Goal: Transaction & Acquisition: Purchase product/service

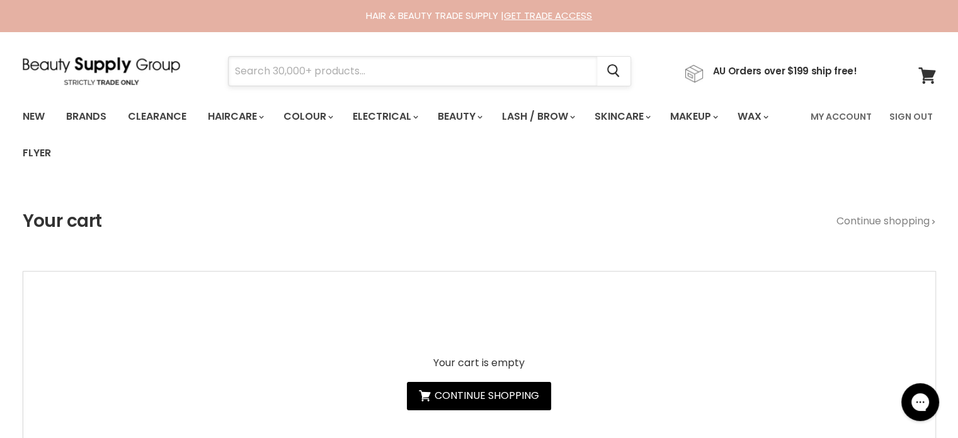
paste input "Milkshake Colour Care"
type input "Milkshake Colour Care"
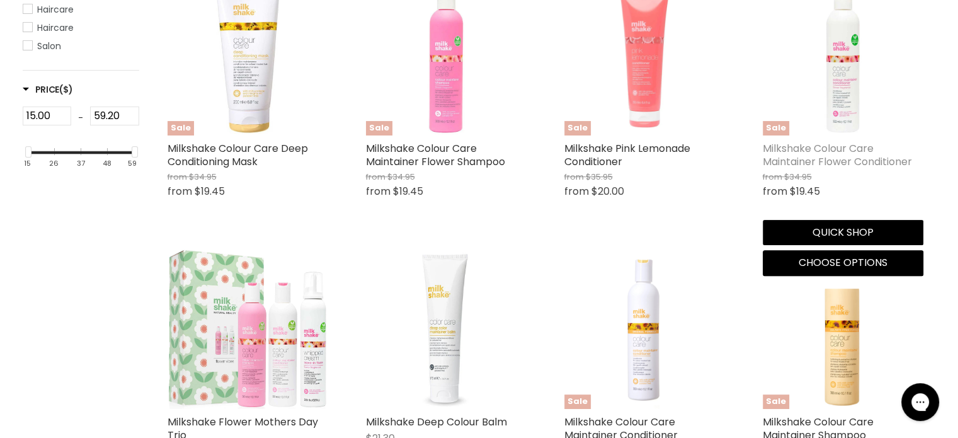
scroll to position [504, 0]
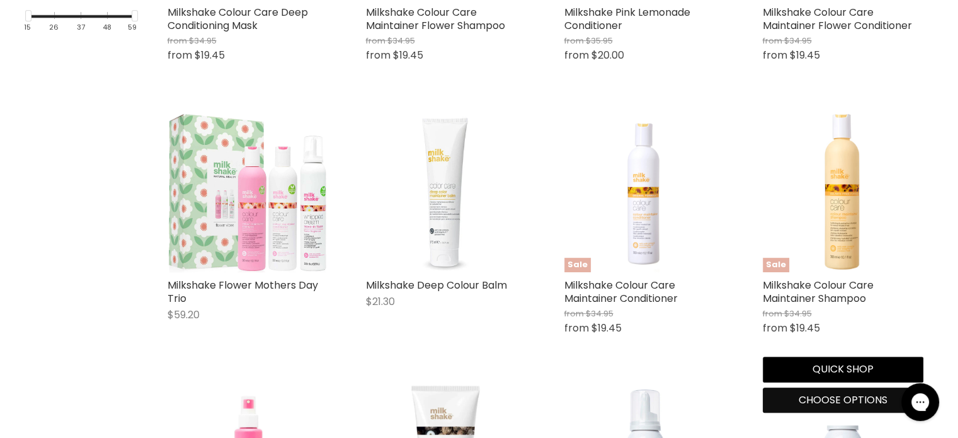
click at [810, 398] on span "Choose options" at bounding box center [843, 400] width 89 height 14
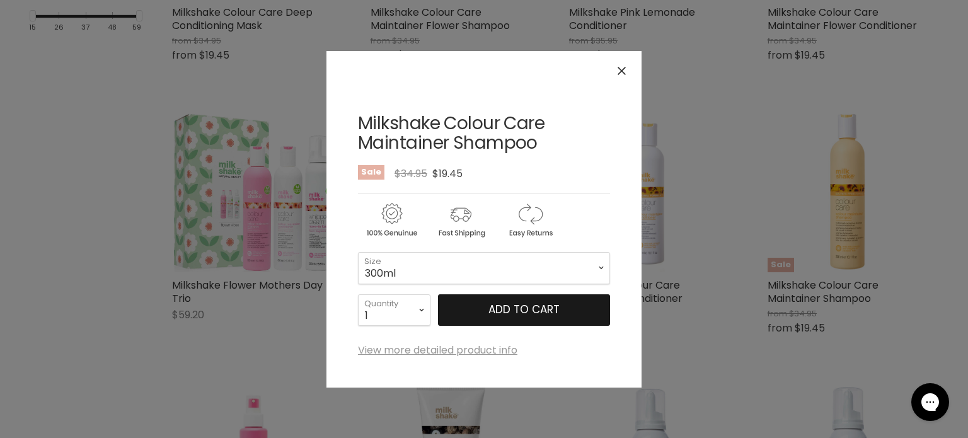
click at [531, 312] on span "Add to cart" at bounding box center [523, 309] width 71 height 15
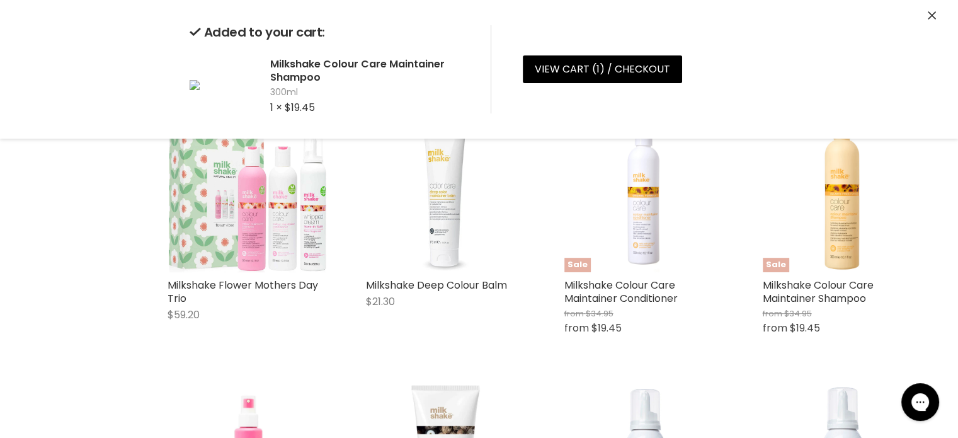
click at [935, 12] on icon "Close" at bounding box center [932, 15] width 8 height 8
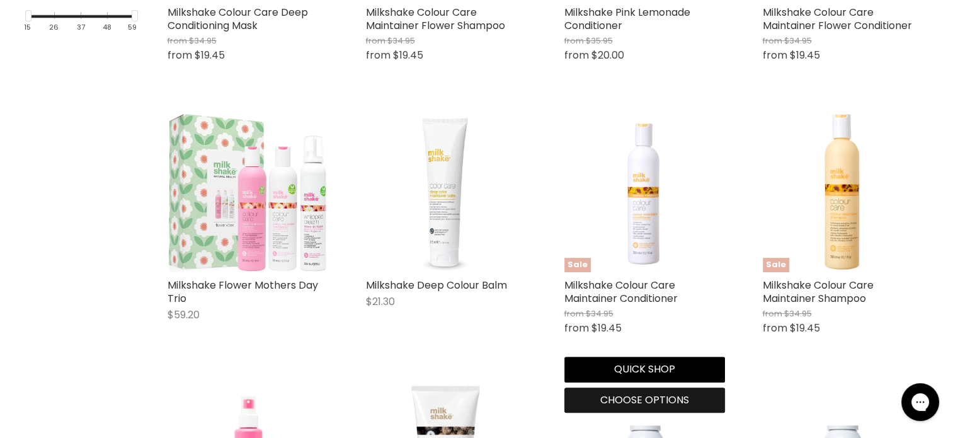
click at [635, 399] on span "Choose options" at bounding box center [644, 400] width 89 height 14
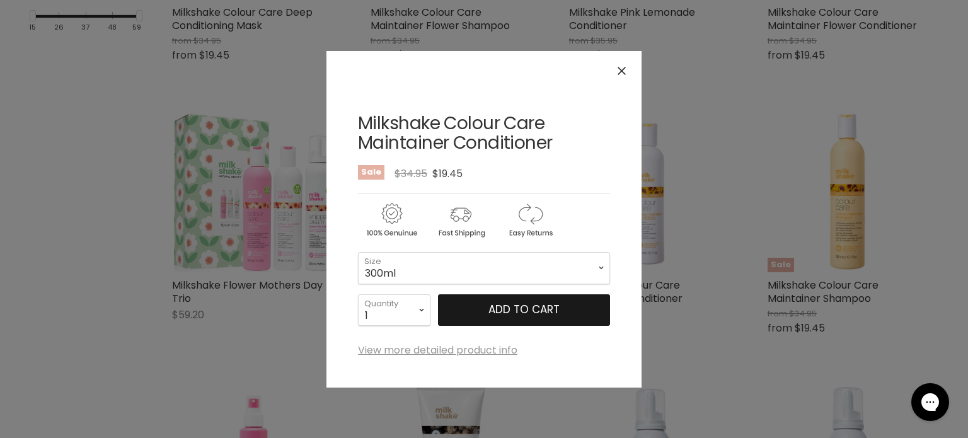
click at [487, 298] on button "Add to cart" at bounding box center [524, 310] width 172 height 32
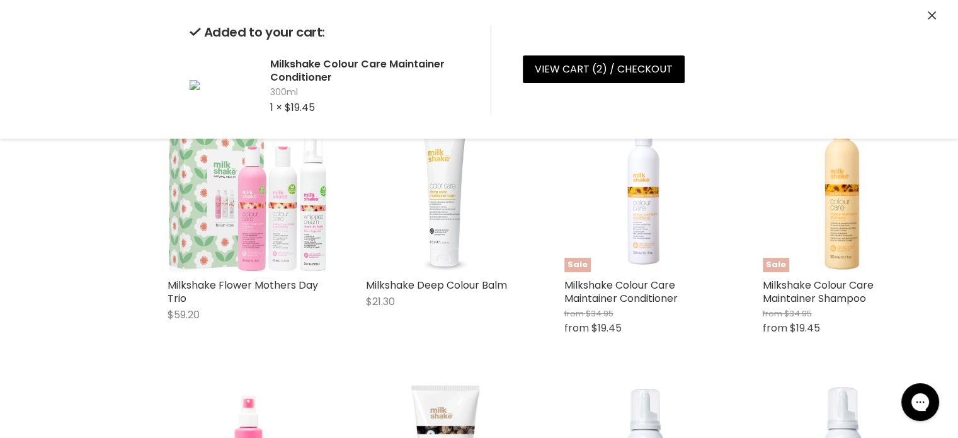
click at [930, 11] on icon "Close" at bounding box center [932, 15] width 8 height 8
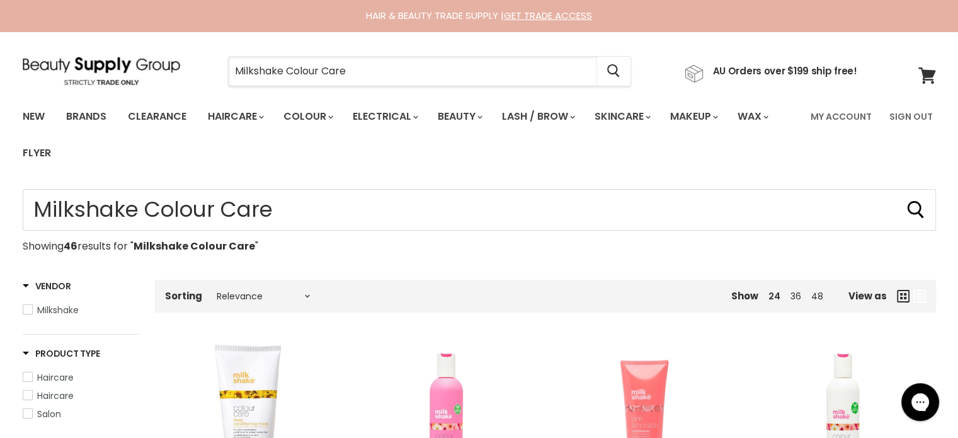
drag, startPoint x: 393, startPoint y: 57, endPoint x: 234, endPoint y: 47, distance: 159.7
click at [234, 47] on section "Menu Milkshake Colour Care Cancel" at bounding box center [479, 65] width 945 height 67
paste input "Milkshake Incredible Milk"
type input "Milkshake Incredible Milk"
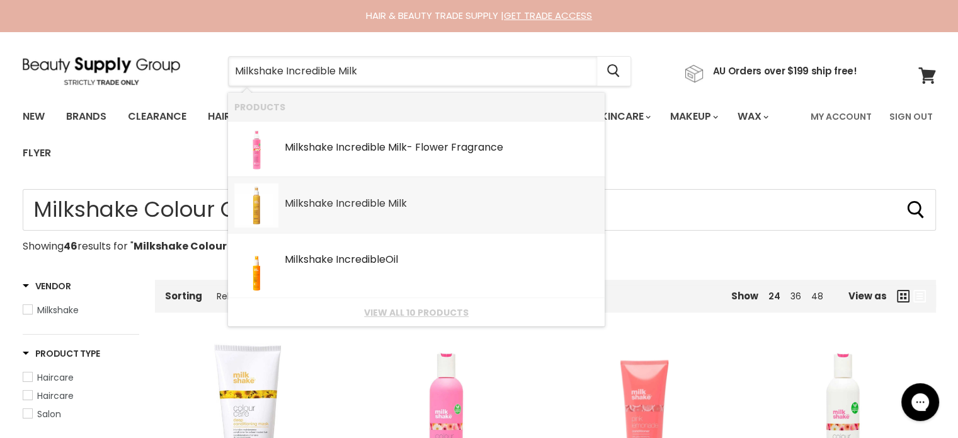
click at [378, 206] on b "Incredible" at bounding box center [361, 203] width 50 height 14
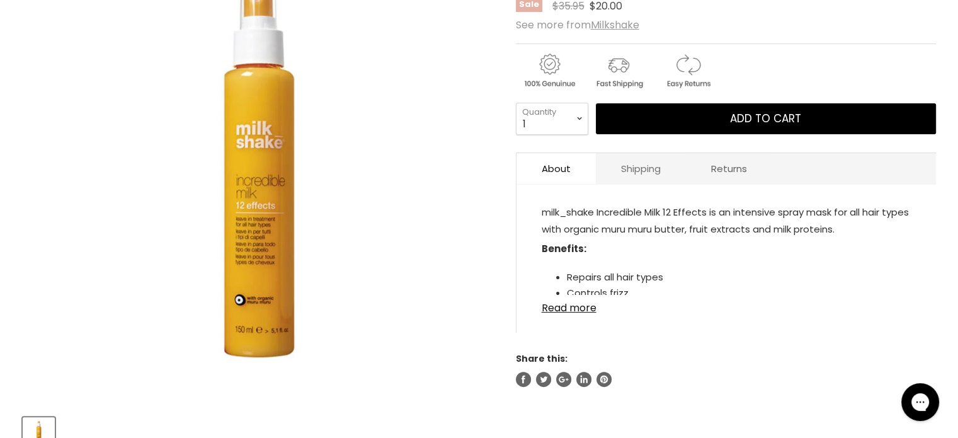
scroll to position [252, 0]
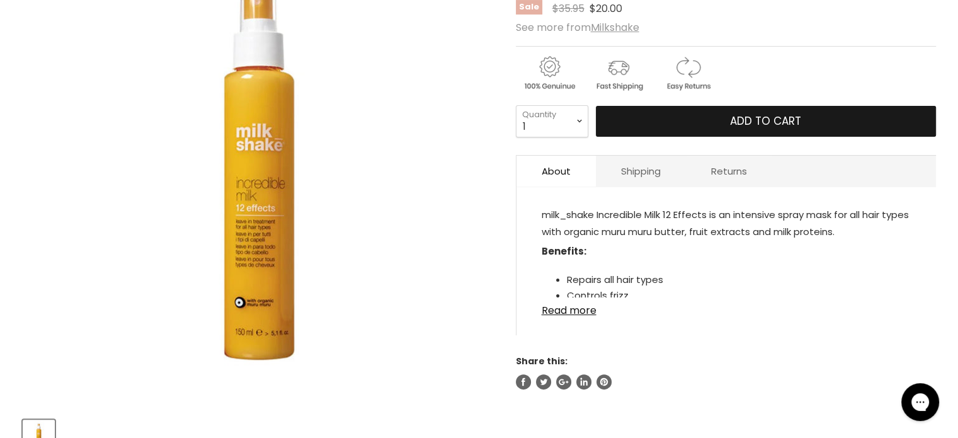
click at [725, 120] on button "Add to cart" at bounding box center [766, 122] width 340 height 32
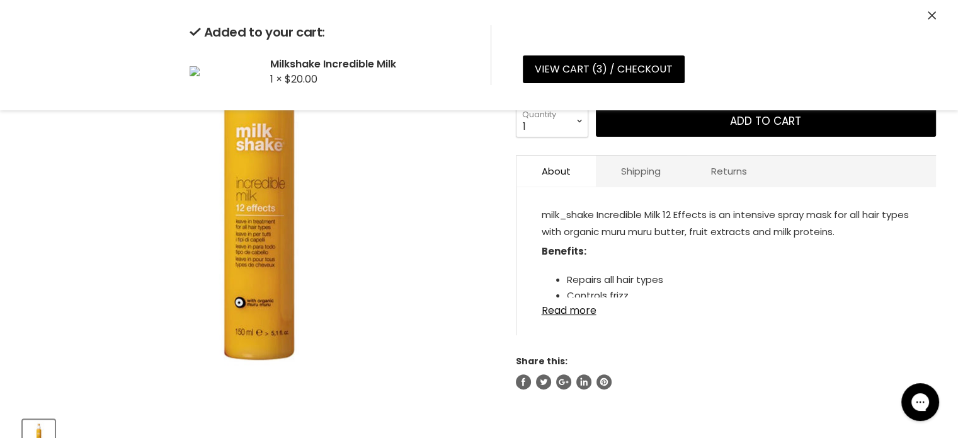
click at [929, 12] on icon "Close" at bounding box center [932, 15] width 8 height 8
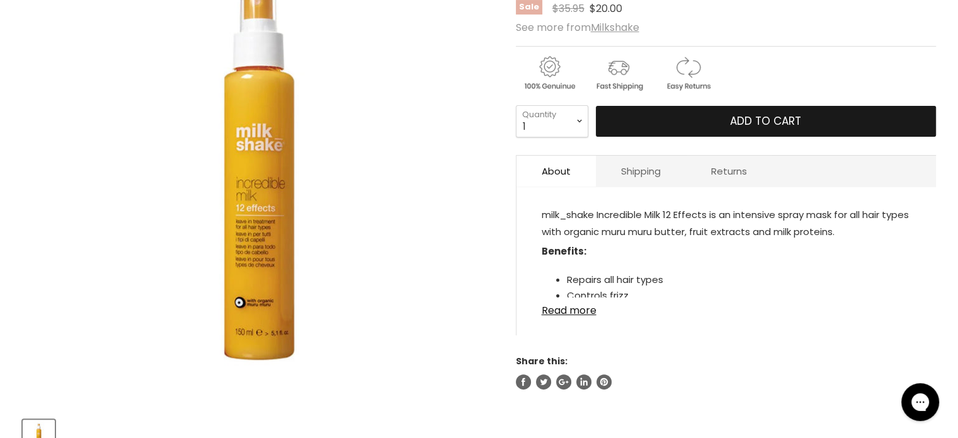
scroll to position [0, 0]
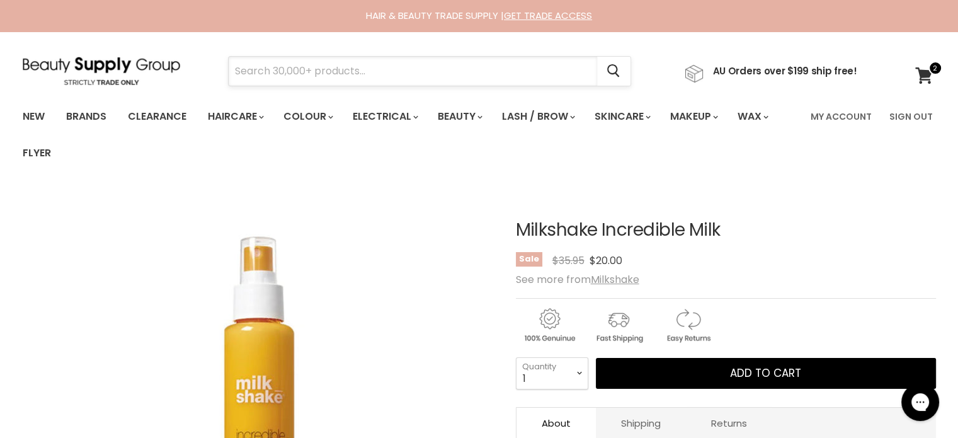
paste input "Milkshake Colour Care Deep Conditioning Mask"
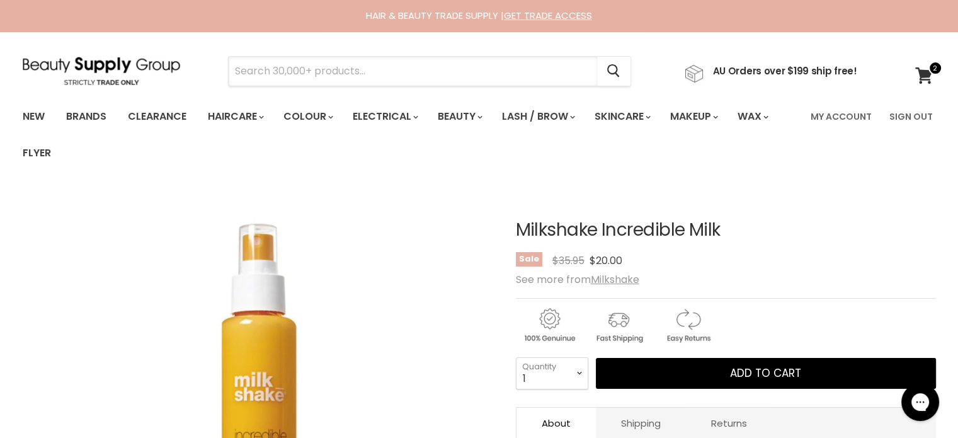
type input "Milkshake Colour Care Deep Conditioning Mask"
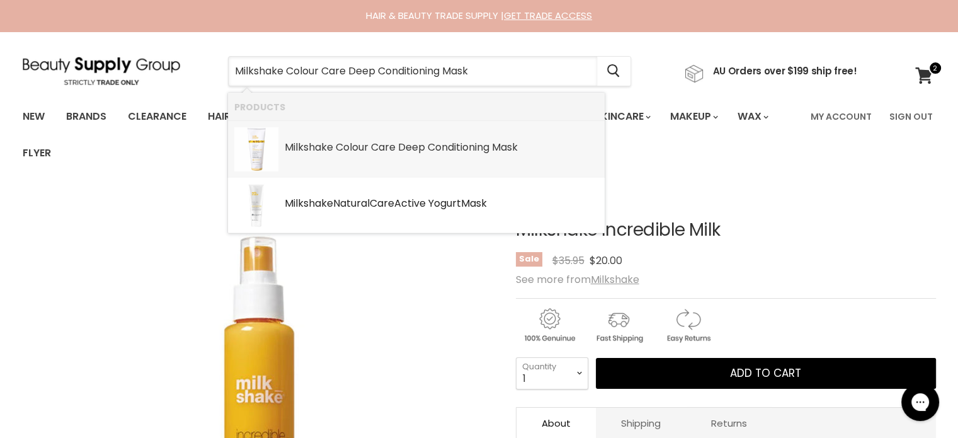
click at [473, 148] on b "Conditioning" at bounding box center [459, 147] width 62 height 14
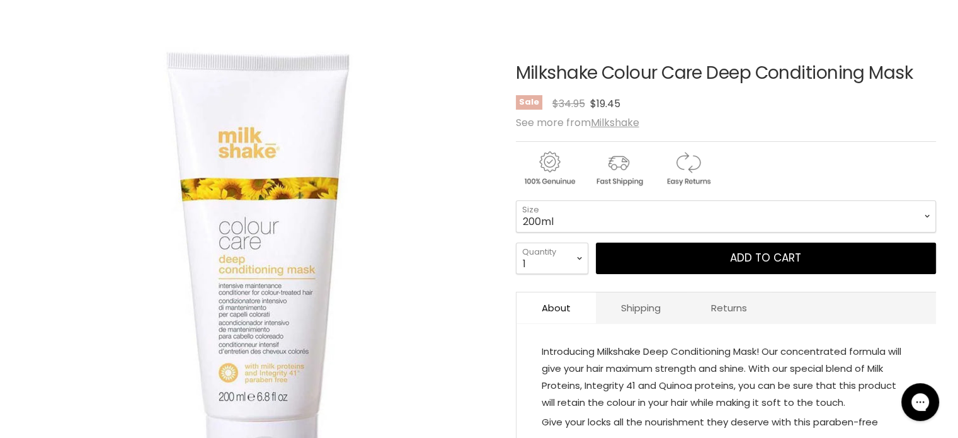
scroll to position [189, 0]
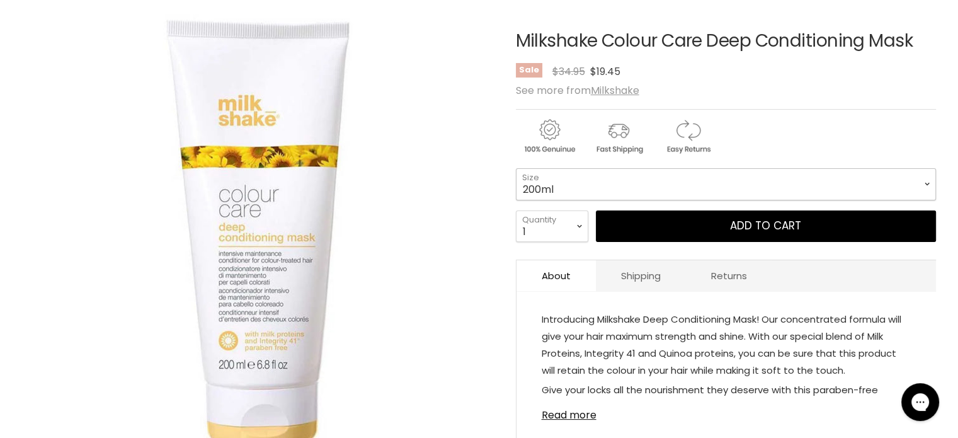
click at [573, 178] on select "200ml 500ml" at bounding box center [726, 184] width 420 height 32
click at [516, 168] on select "200ml 500ml" at bounding box center [726, 184] width 420 height 32
select select "500ml"
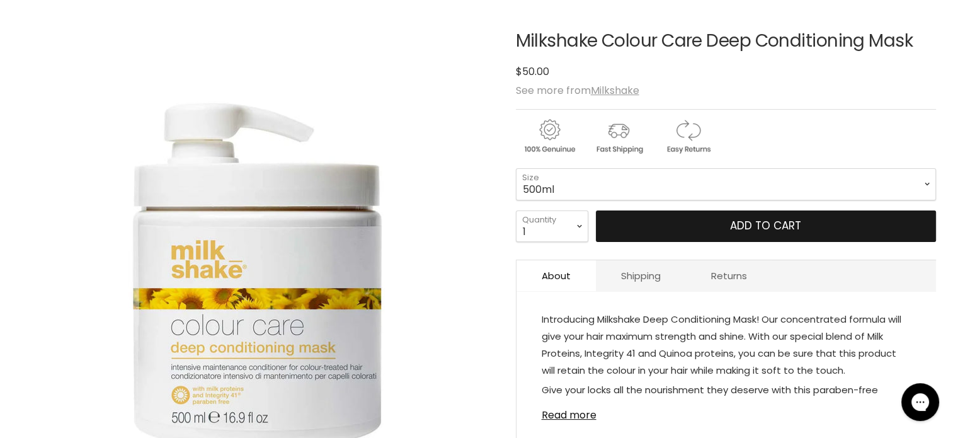
click at [715, 214] on button "Add to cart" at bounding box center [766, 226] width 340 height 32
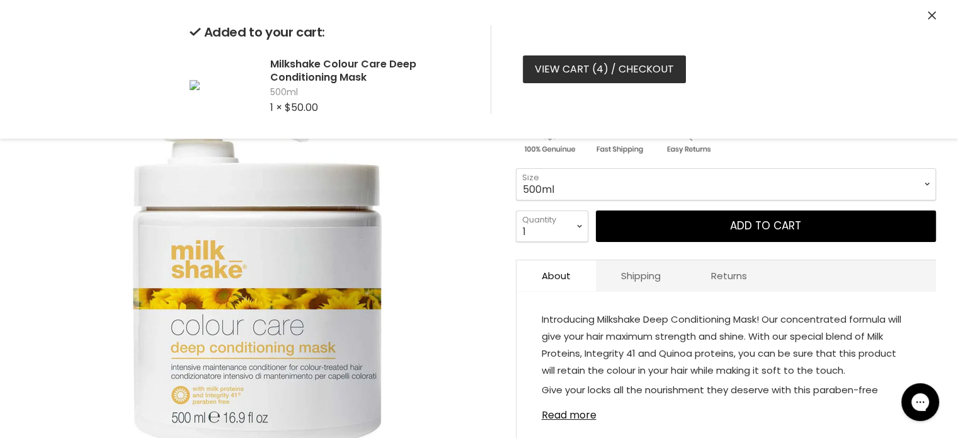
click at [555, 67] on link "View cart ( 4 ) / Checkout" at bounding box center [604, 69] width 163 height 28
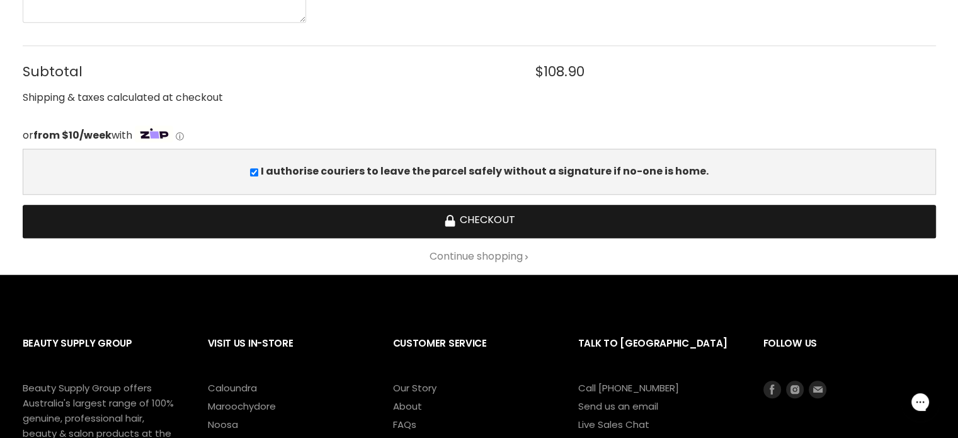
scroll to position [882, 0]
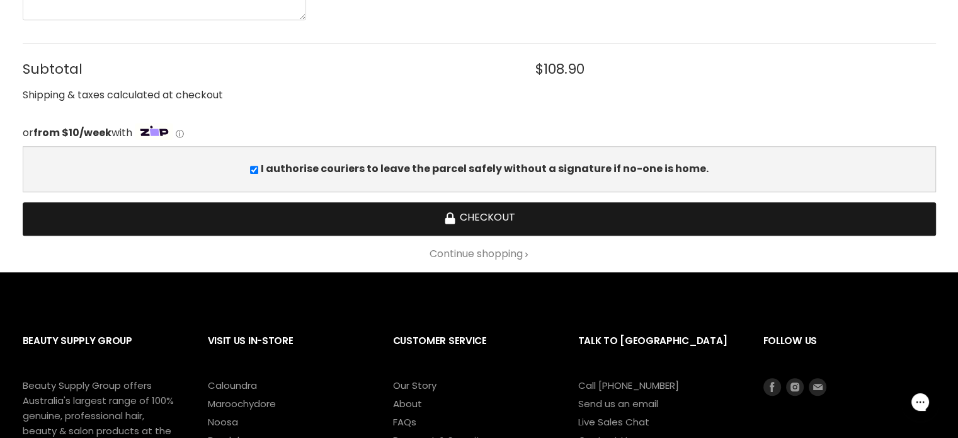
click at [509, 209] on button "Checkout" at bounding box center [480, 218] width 914 height 33
